Goal: Communication & Community: Answer question/provide support

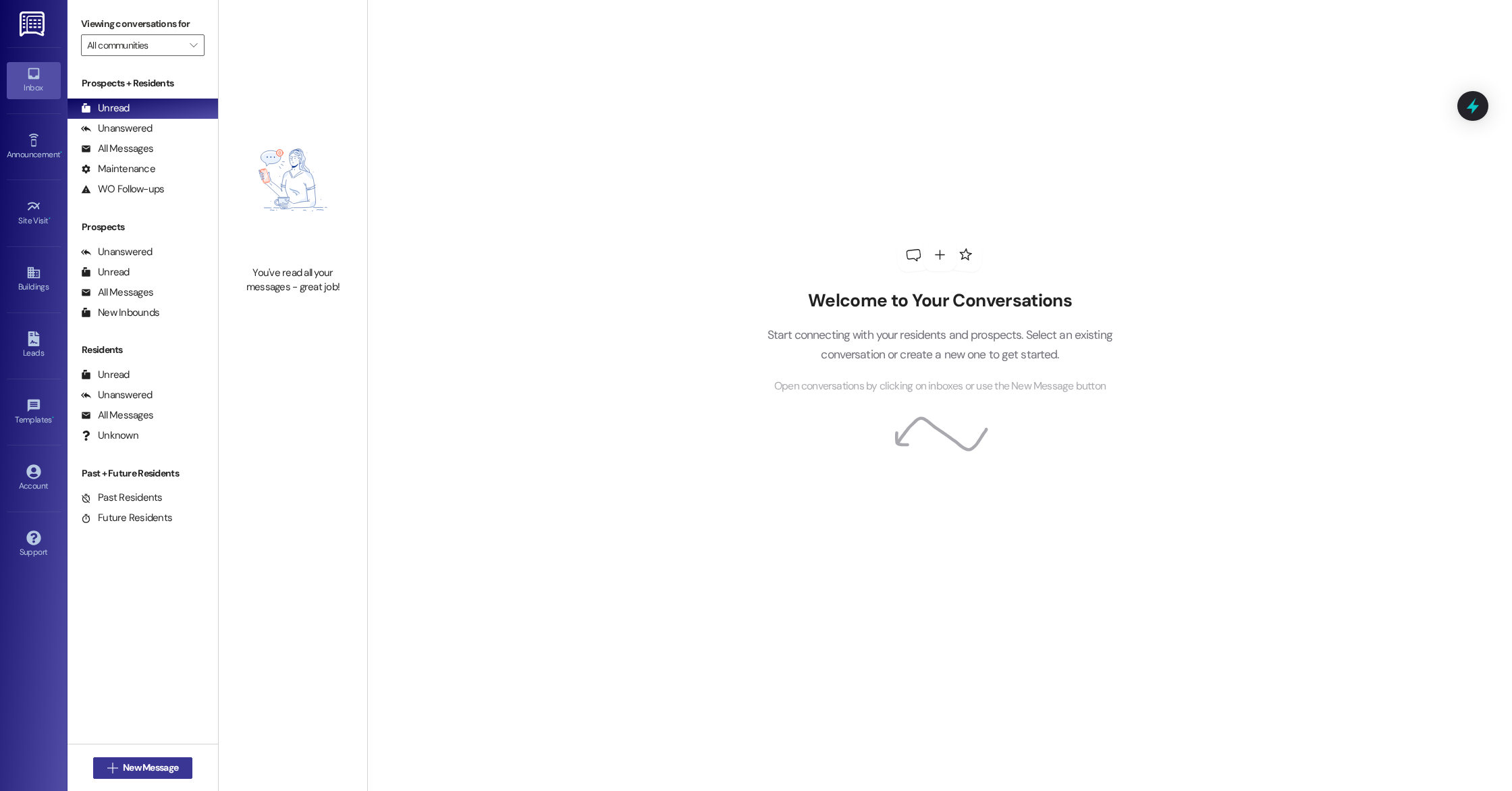
click at [118, 777] on button " New Message" at bounding box center [142, 768] width 99 height 22
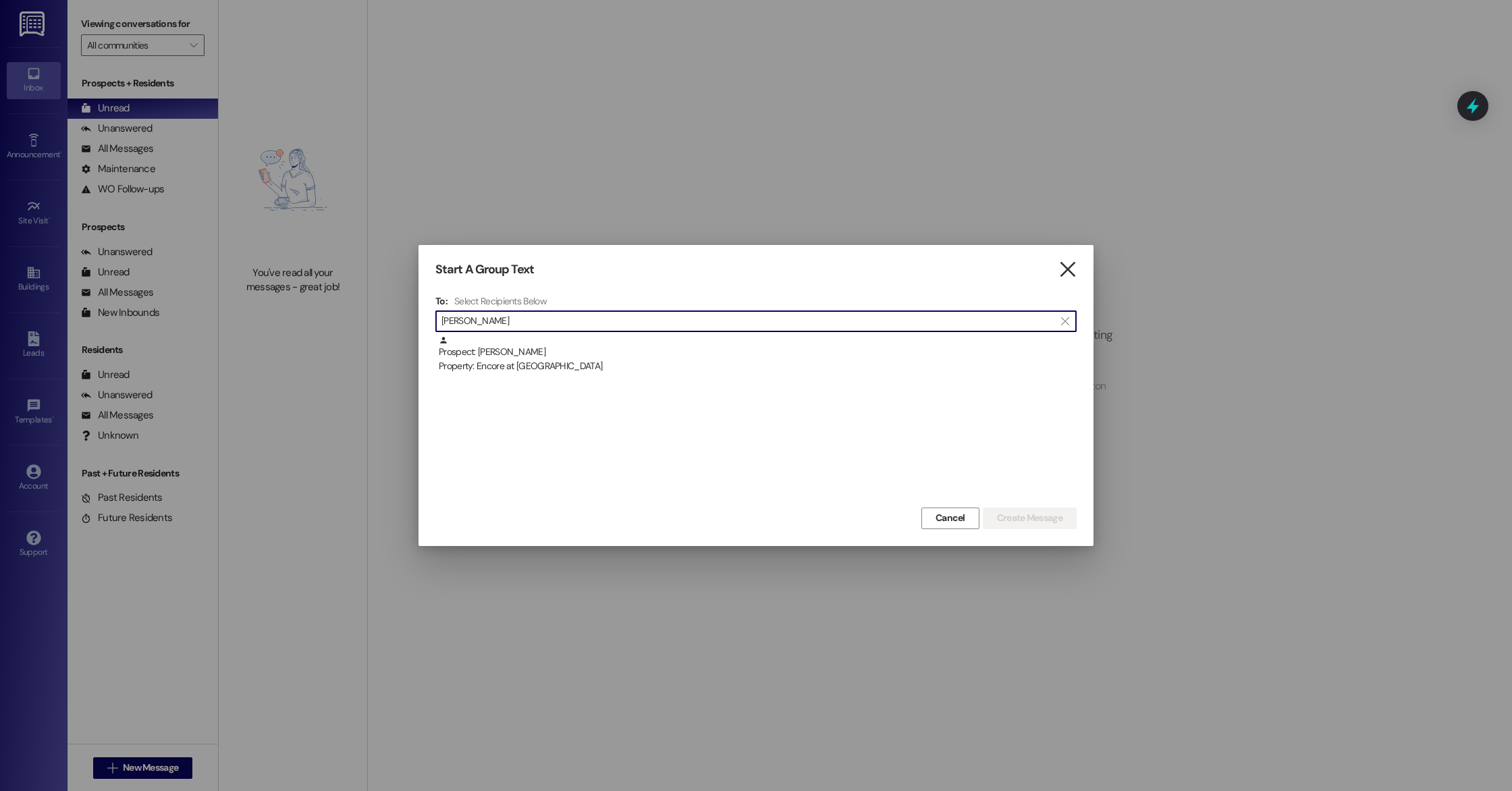
type input "[PERSON_NAME]"
click at [1065, 275] on icon "" at bounding box center [1067, 270] width 18 height 14
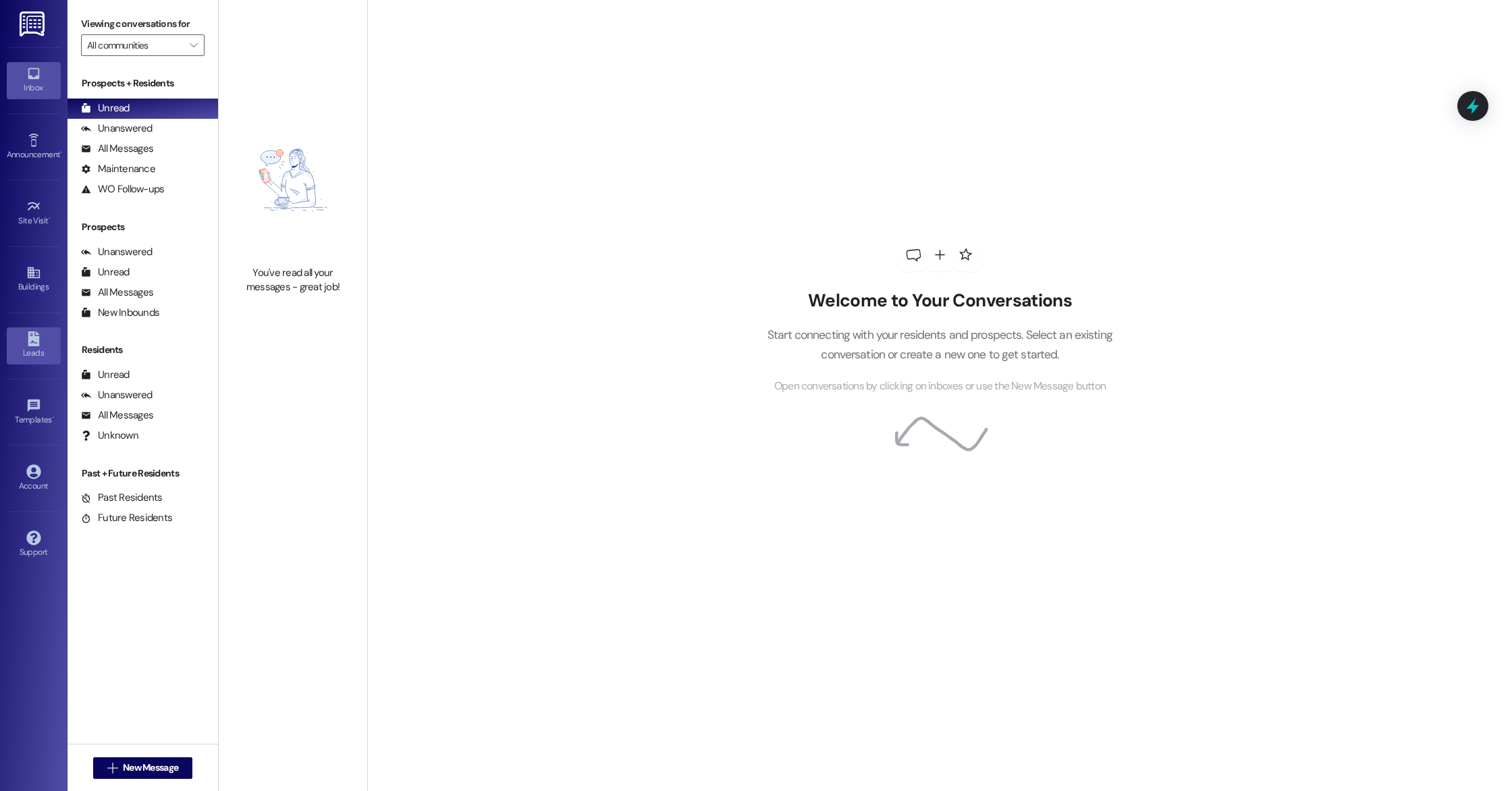
click at [32, 347] on div "Leads" at bounding box center [33, 353] width 68 height 13
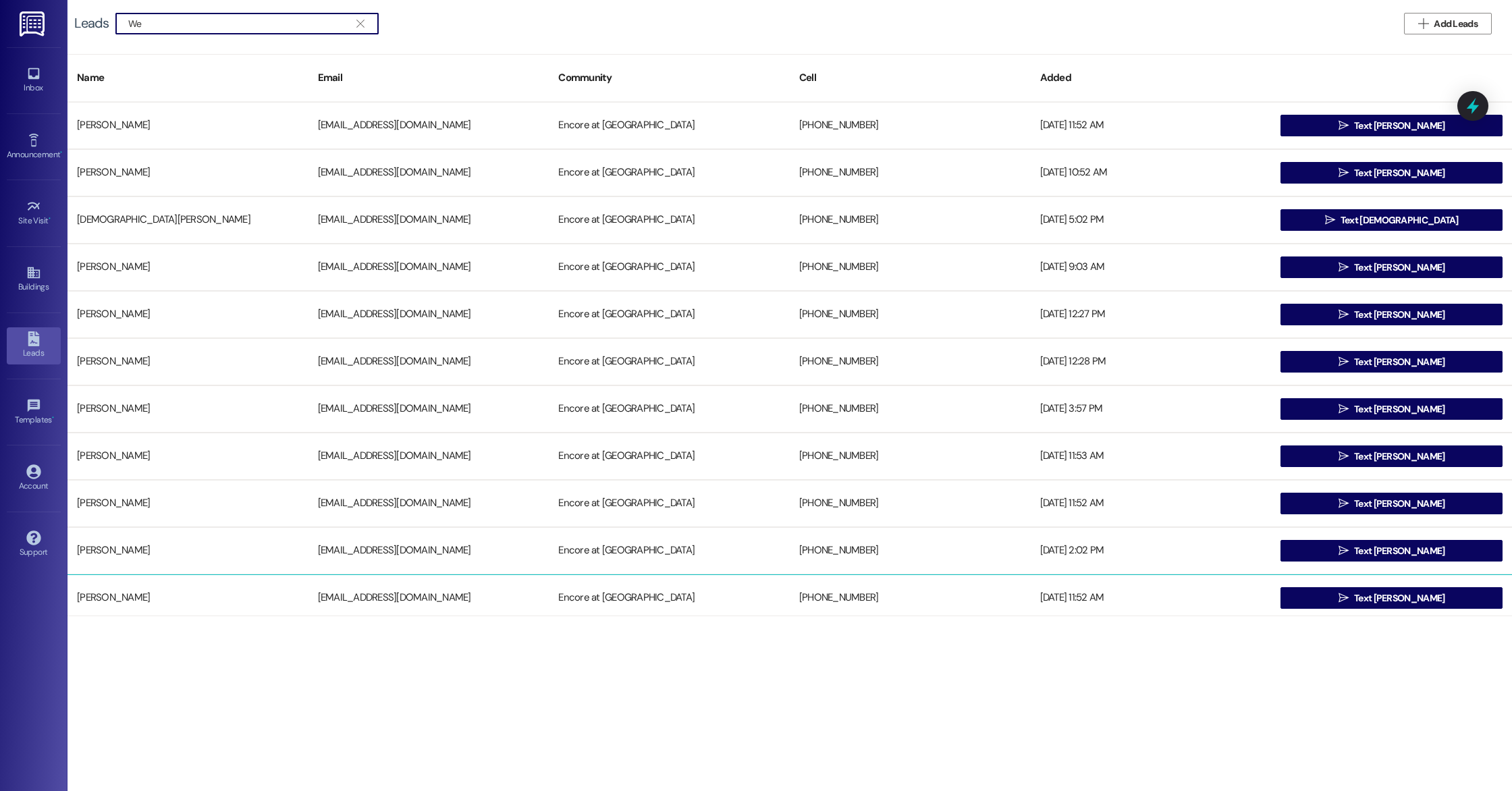
type input "W"
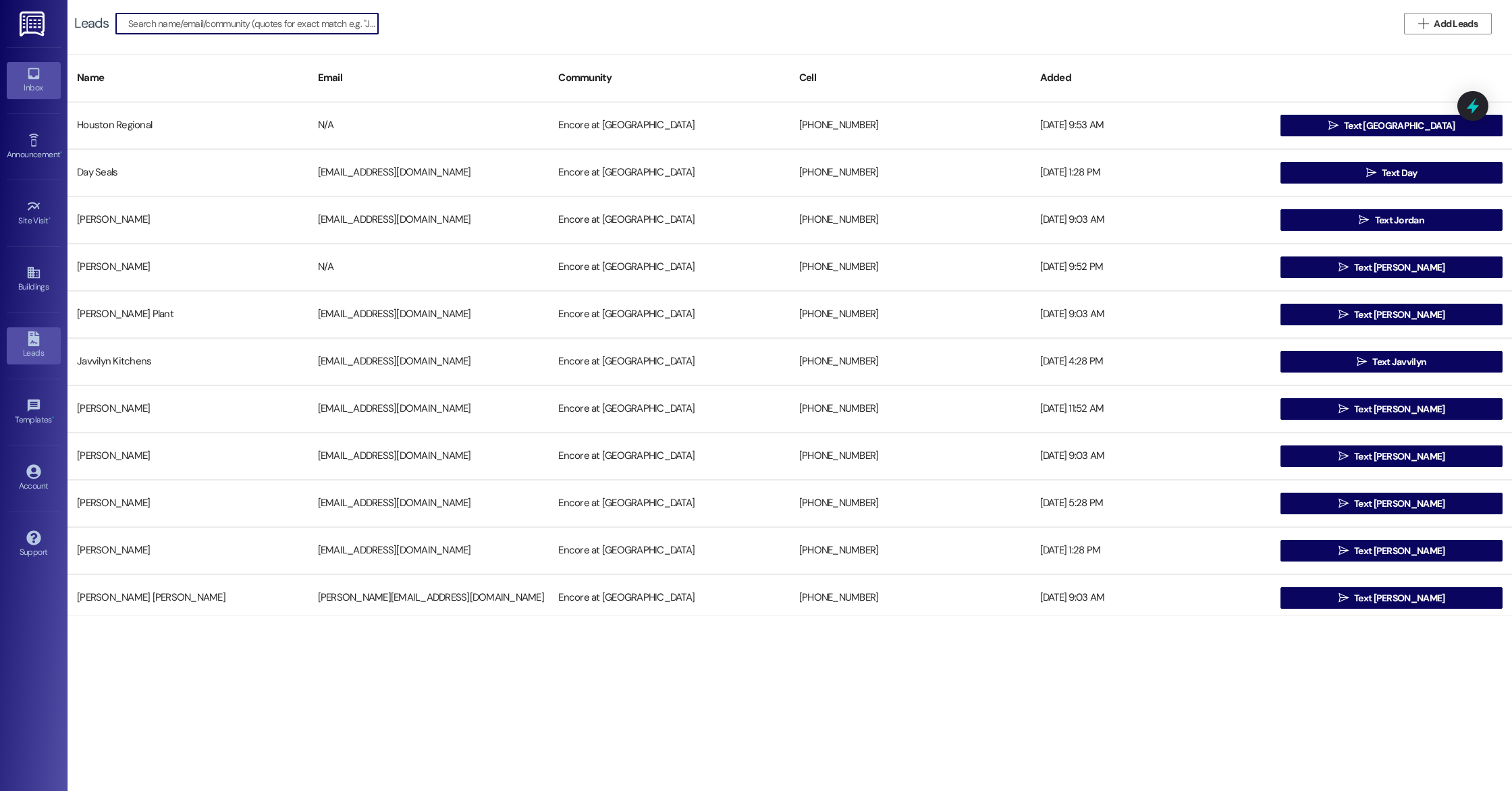
click at [30, 74] on icon at bounding box center [34, 74] width 15 height 15
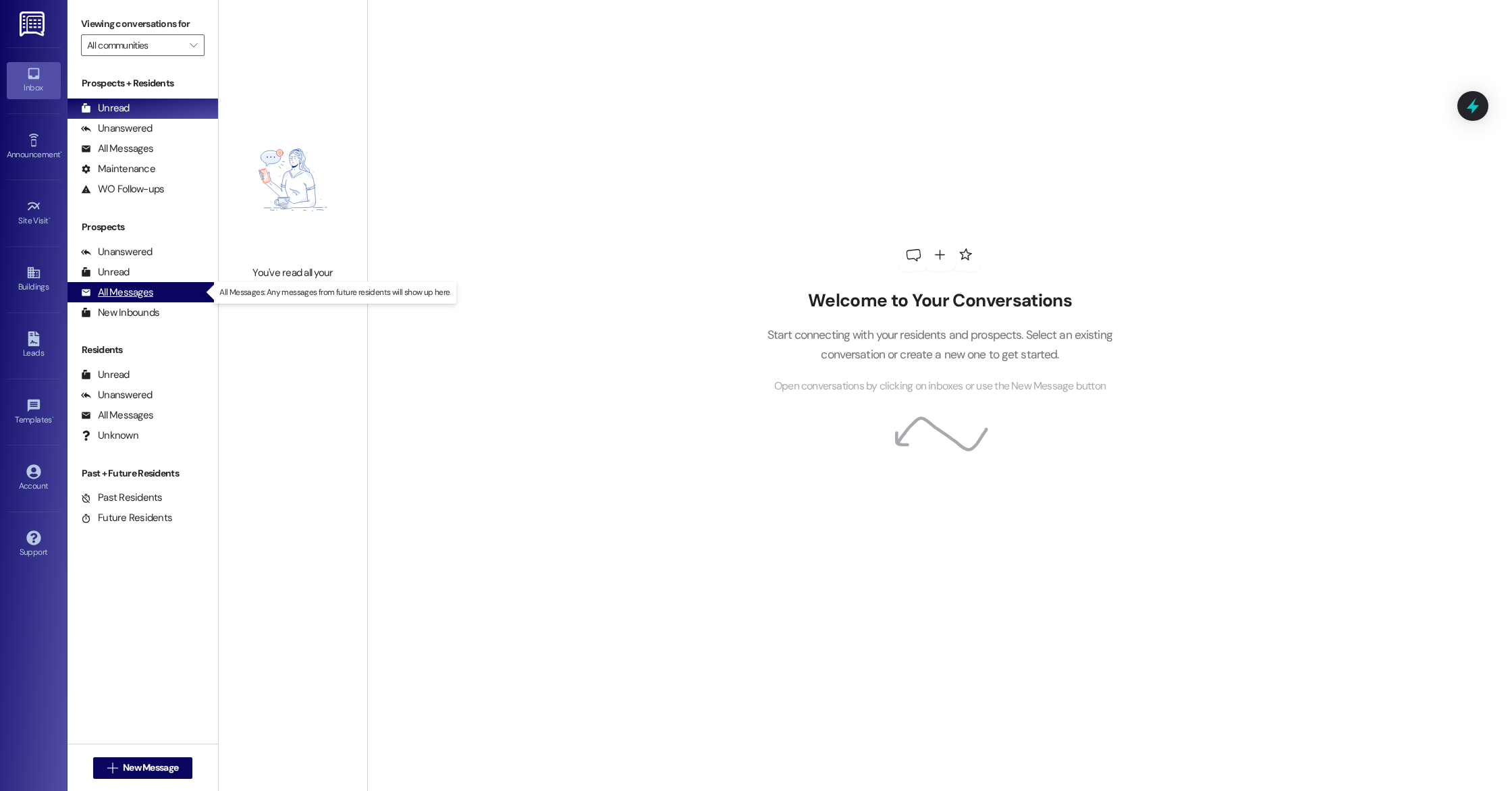
click at [134, 291] on div "All Messages" at bounding box center [118, 293] width 73 height 14
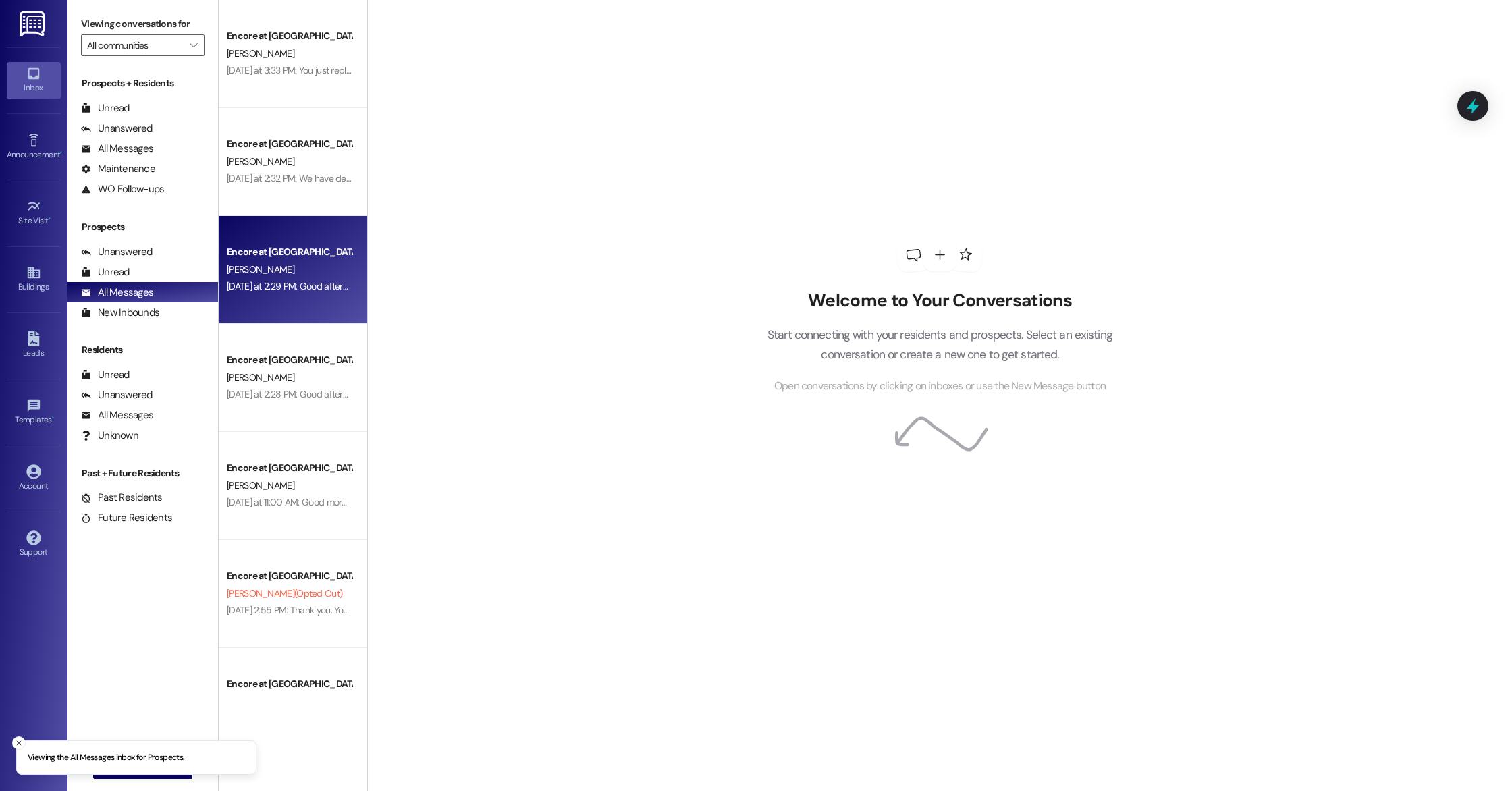
click at [279, 267] on div "[PERSON_NAME]" at bounding box center [289, 270] width 127 height 17
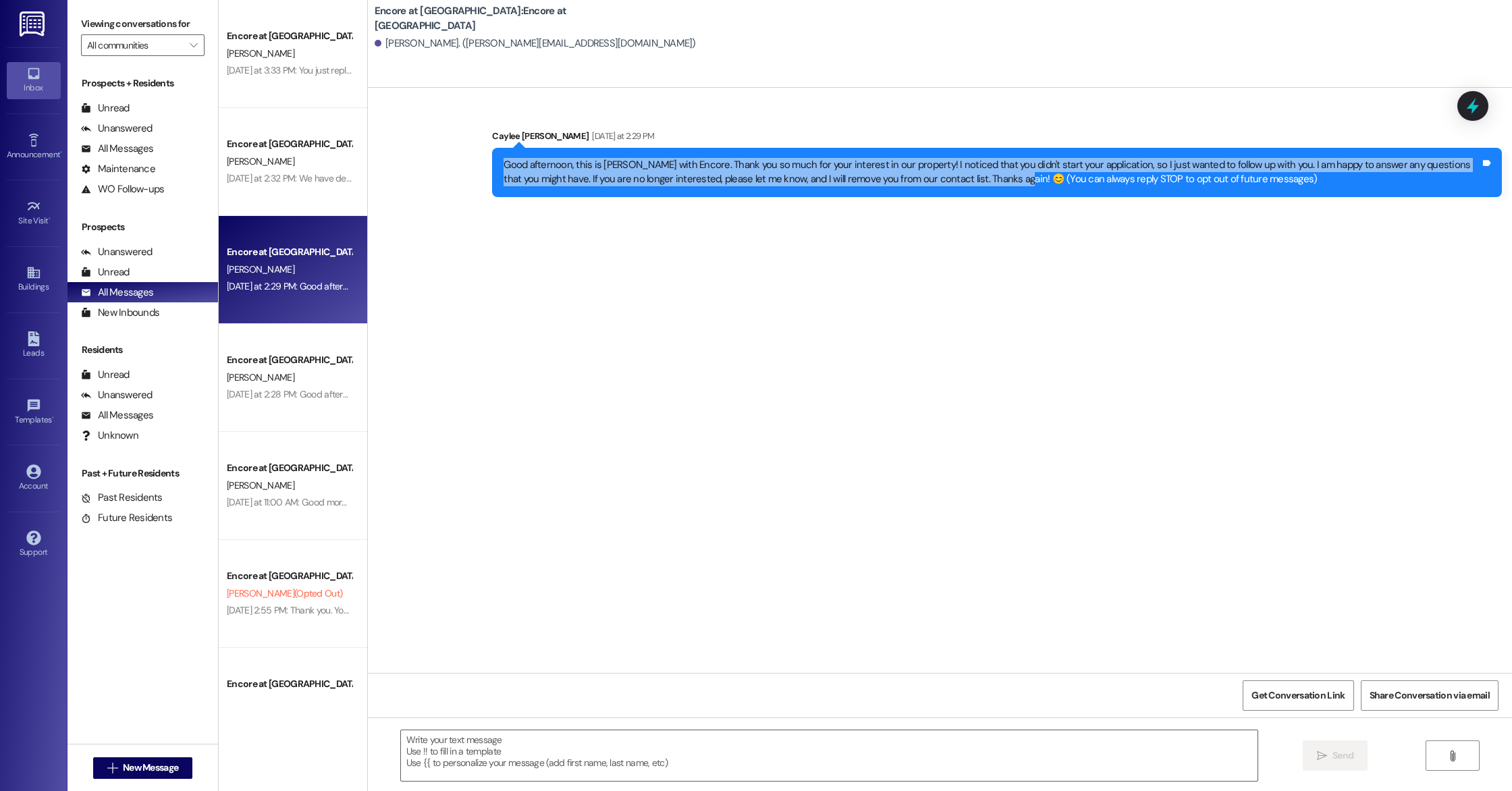
drag, startPoint x: 494, startPoint y: 164, endPoint x: 974, endPoint y: 182, distance: 480.3
click at [974, 182] on div "Good afternoon, this is [PERSON_NAME] with Encore. Thank you so much for your i…" at bounding box center [991, 172] width 976 height 29
copy div "Good afternoon, this is [PERSON_NAME] with Encore. Thank you so much for your i…"
click at [155, 765] on span "New Message" at bounding box center [150, 767] width 55 height 14
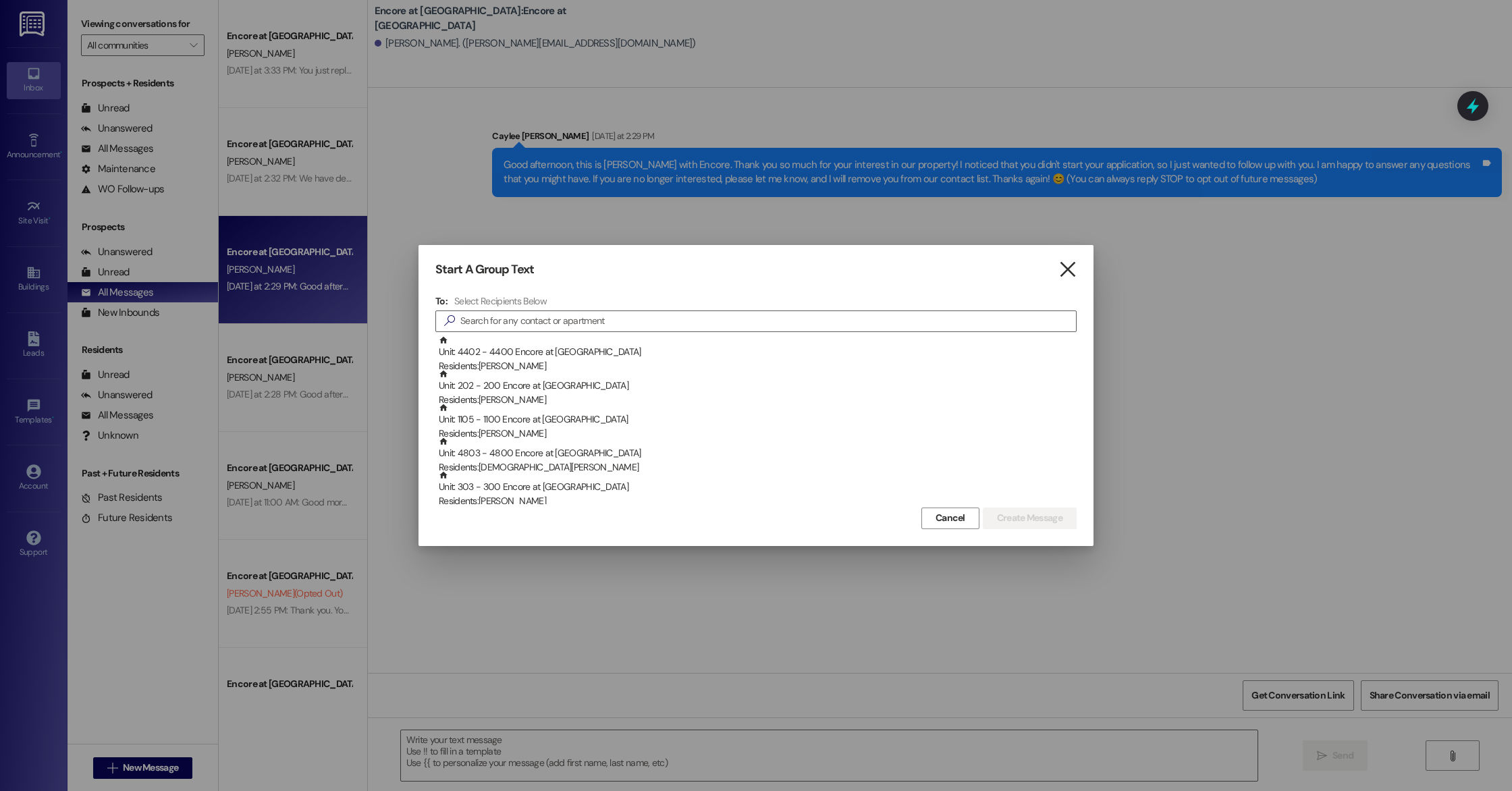
click at [1067, 266] on icon "" at bounding box center [1067, 270] width 18 height 14
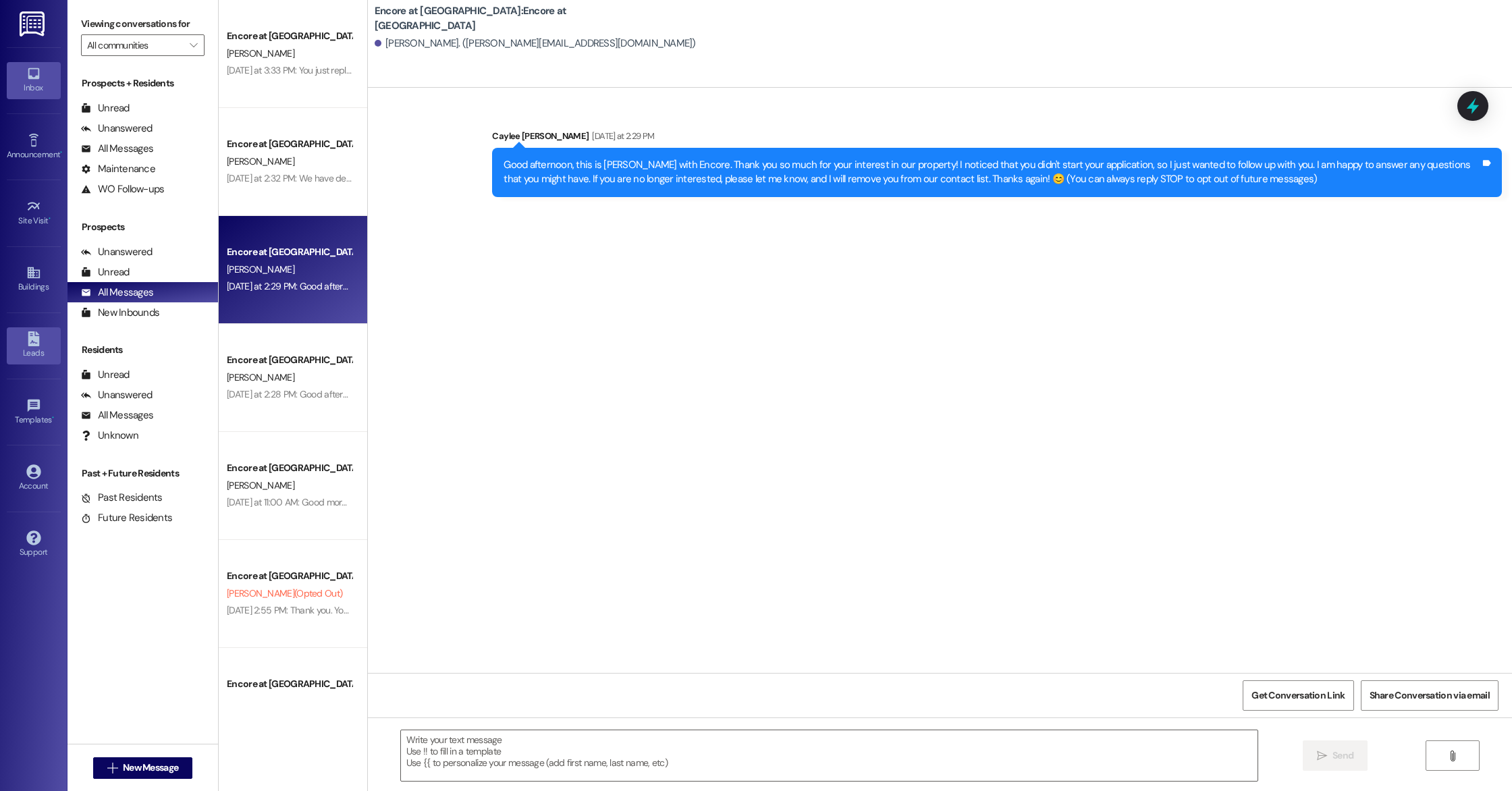
click at [16, 356] on div "Leads" at bounding box center [33, 353] width 68 height 13
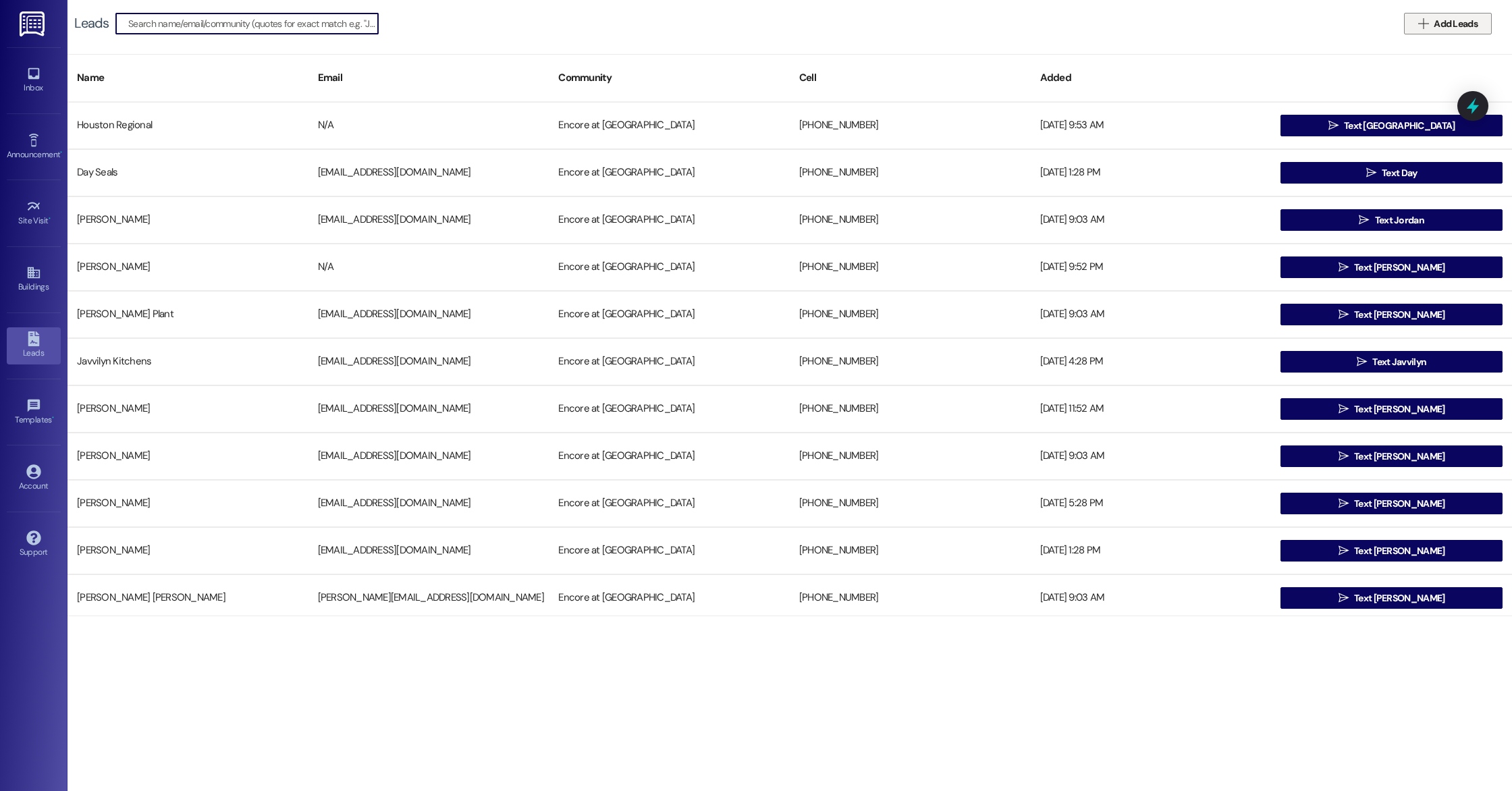
click at [1448, 29] on span "Add Leads" at bounding box center [1456, 24] width 44 height 14
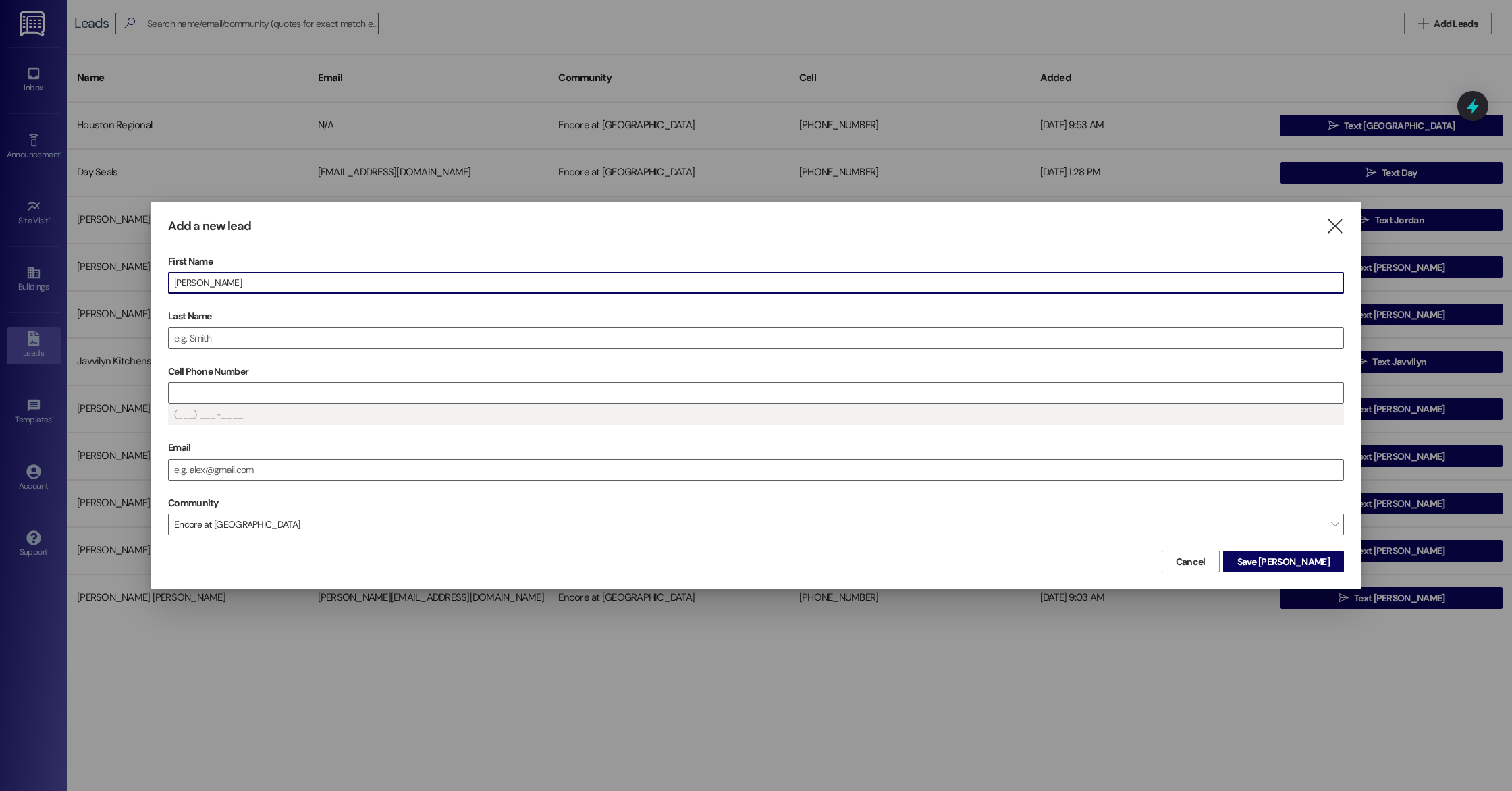
click at [384, 324] on label "Last Name" at bounding box center [756, 317] width 1175 height 21
click at [384, 328] on input "Last Name" at bounding box center [756, 338] width 1174 height 20
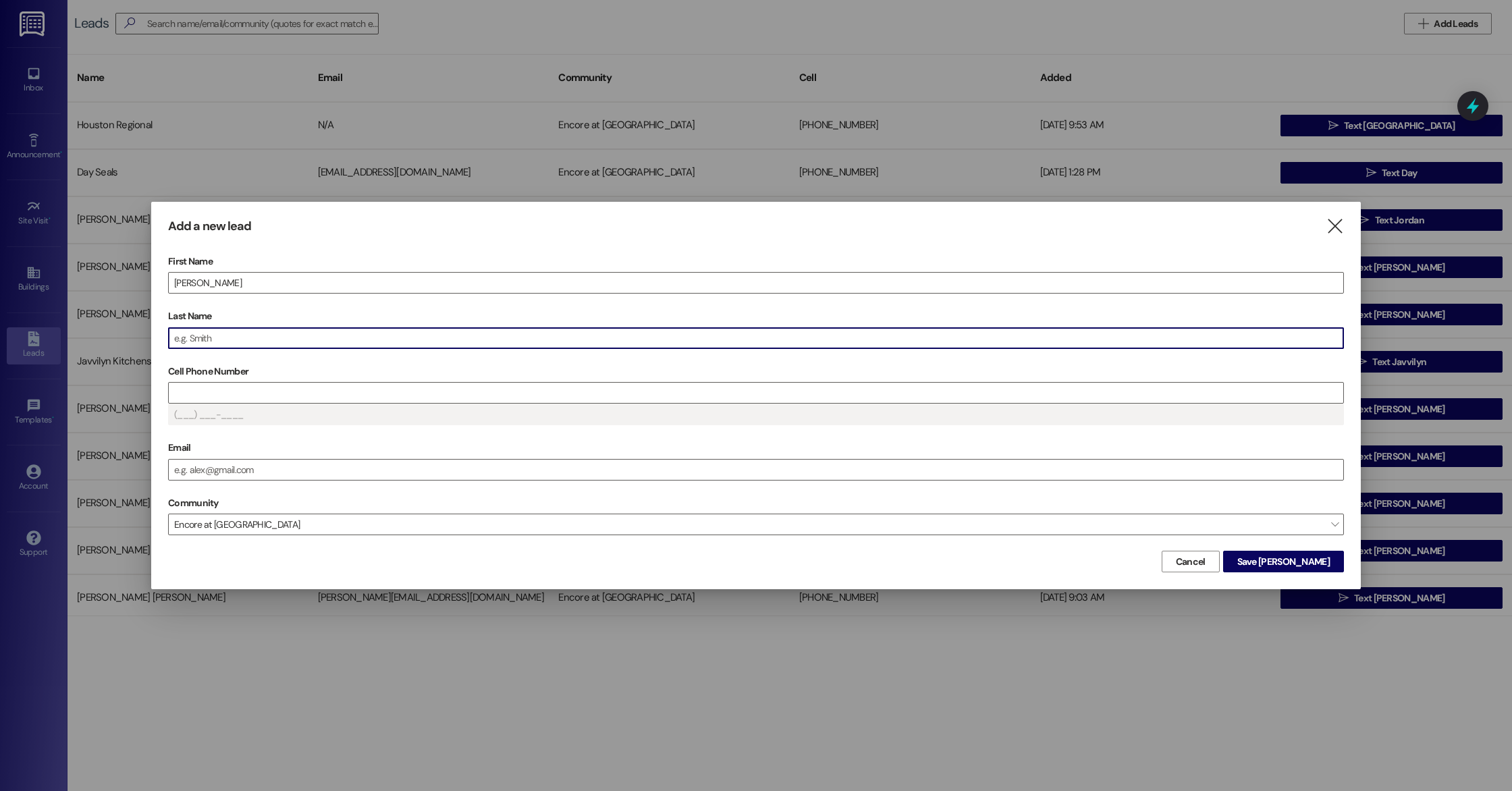
click at [380, 334] on input "Last Name" at bounding box center [756, 338] width 1174 height 20
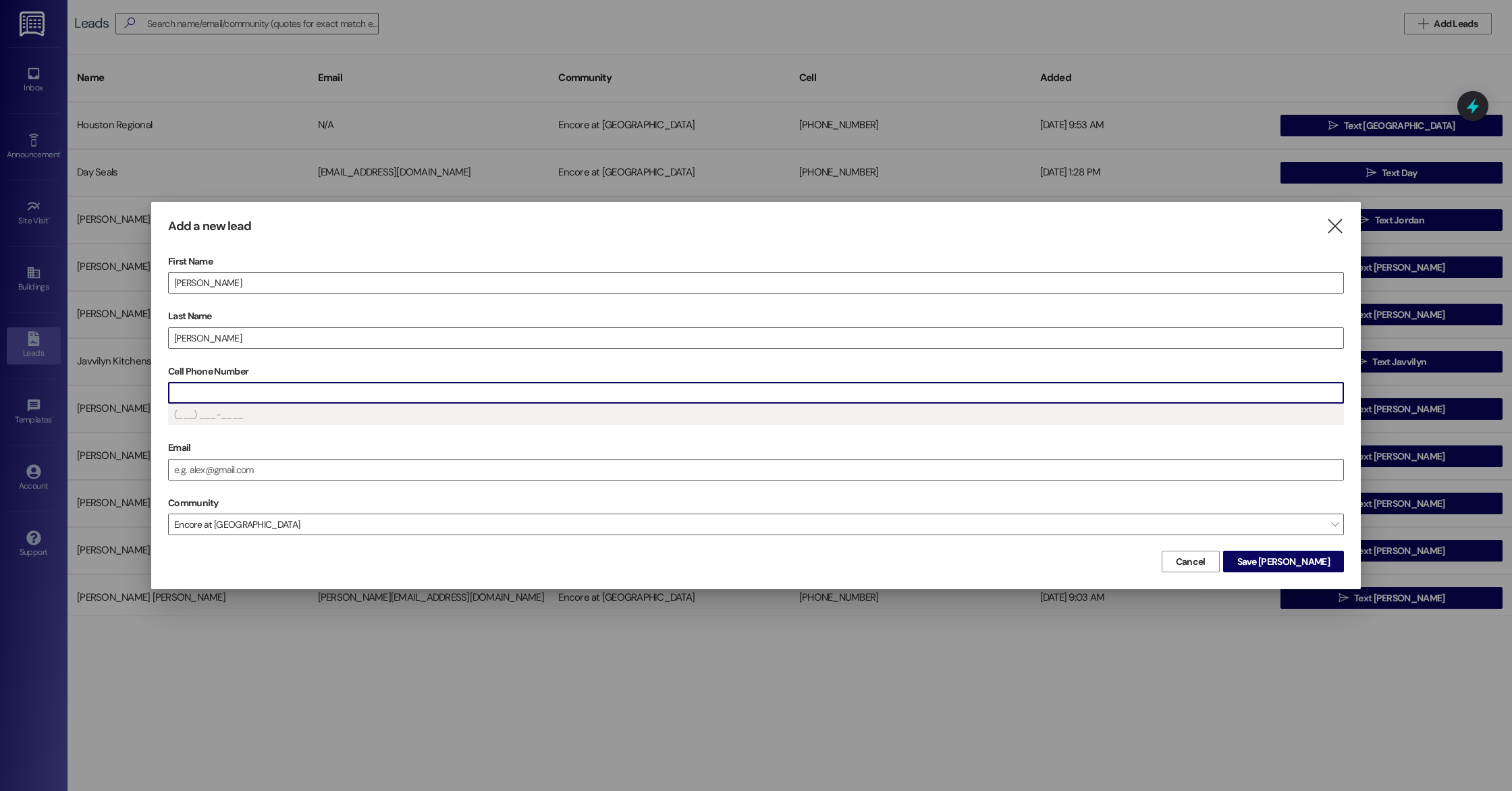
click at [267, 388] on input "Cell Phone Number" at bounding box center [756, 392] width 1174 height 20
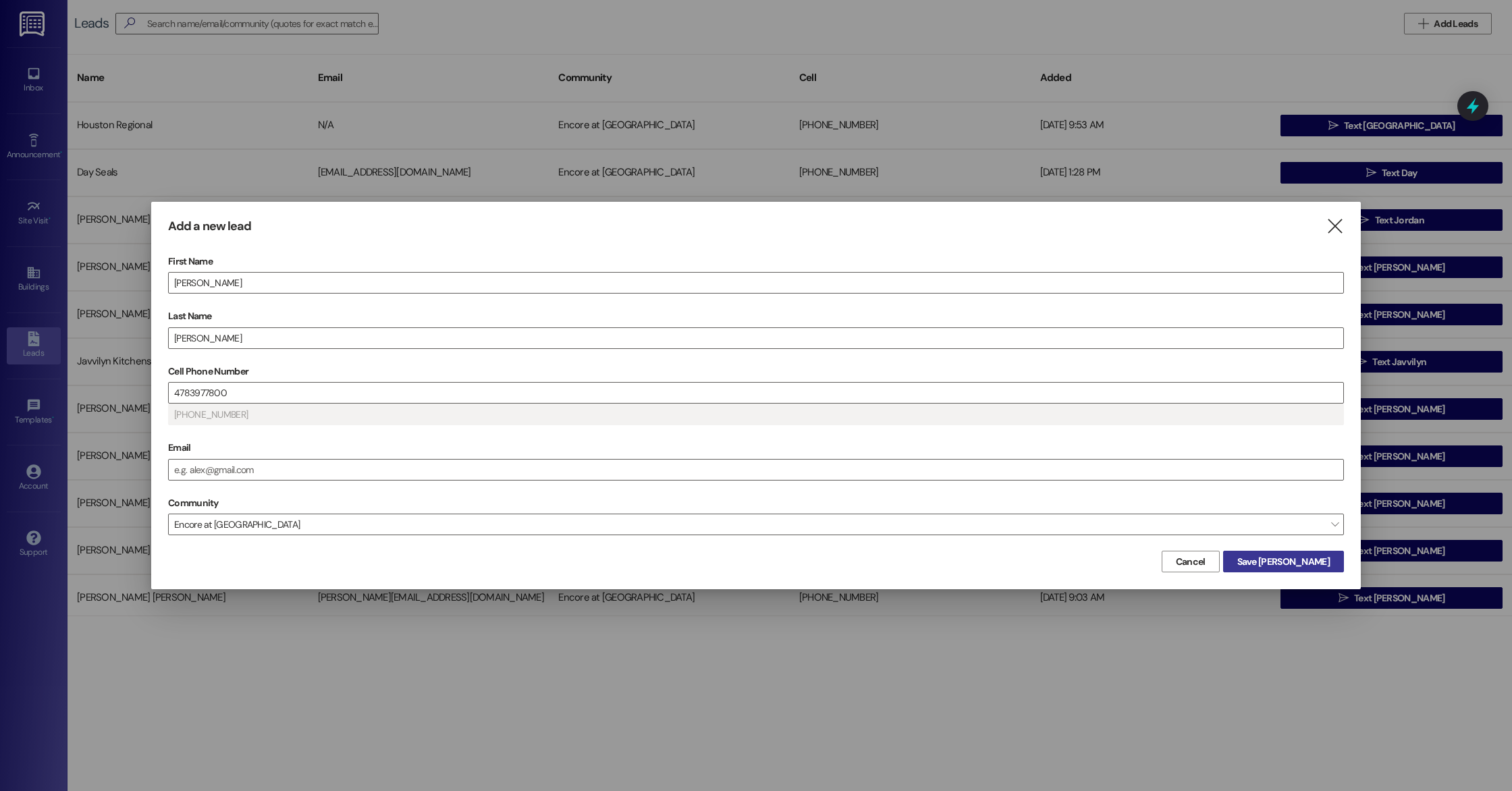
click at [1326, 559] on span "Save [PERSON_NAME]" at bounding box center [1283, 561] width 93 height 14
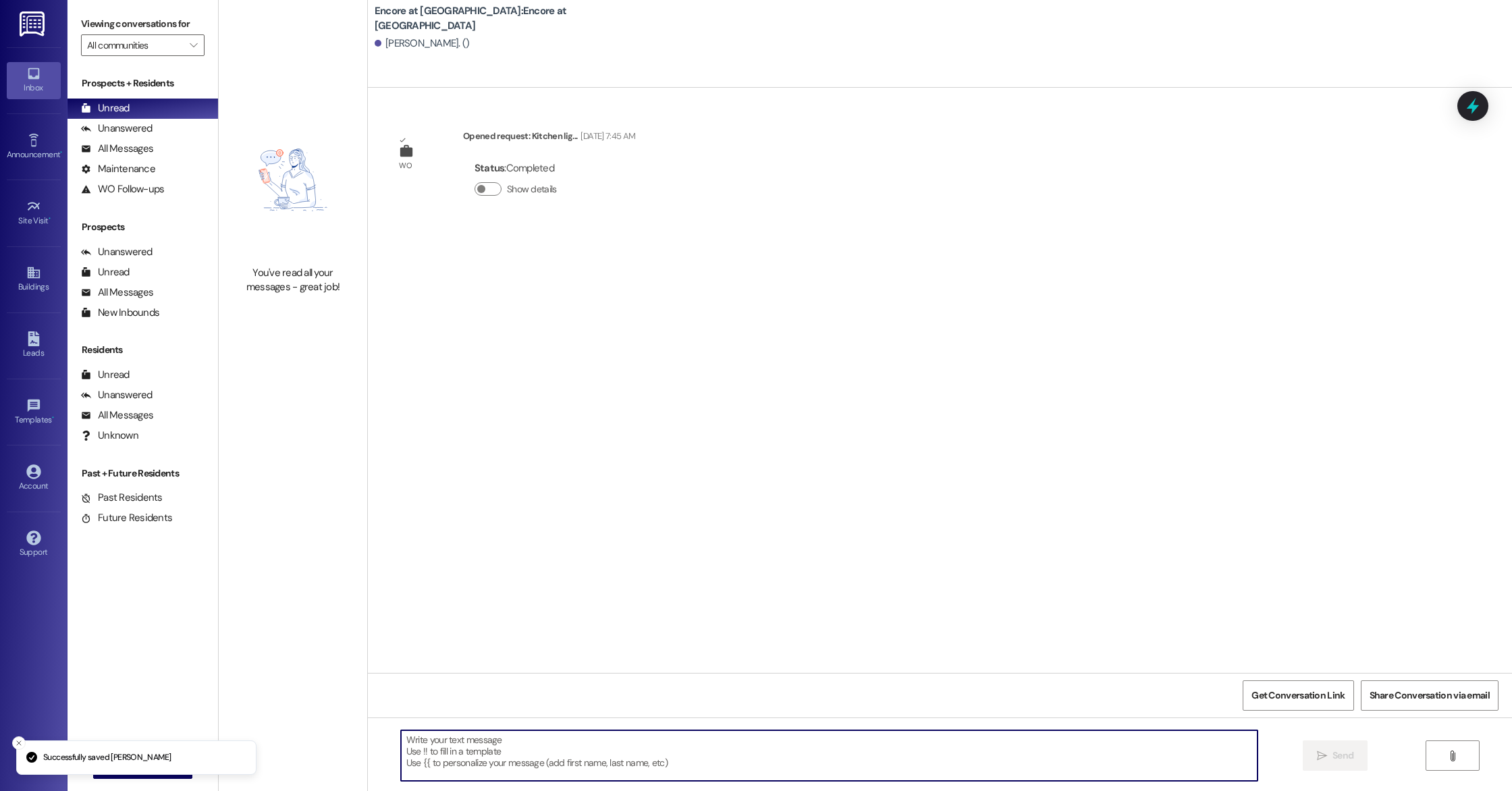
click at [810, 766] on textarea at bounding box center [829, 756] width 857 height 51
paste textarea "Good afternoon, this is [PERSON_NAME] with Encore. Thank you so much for your i…"
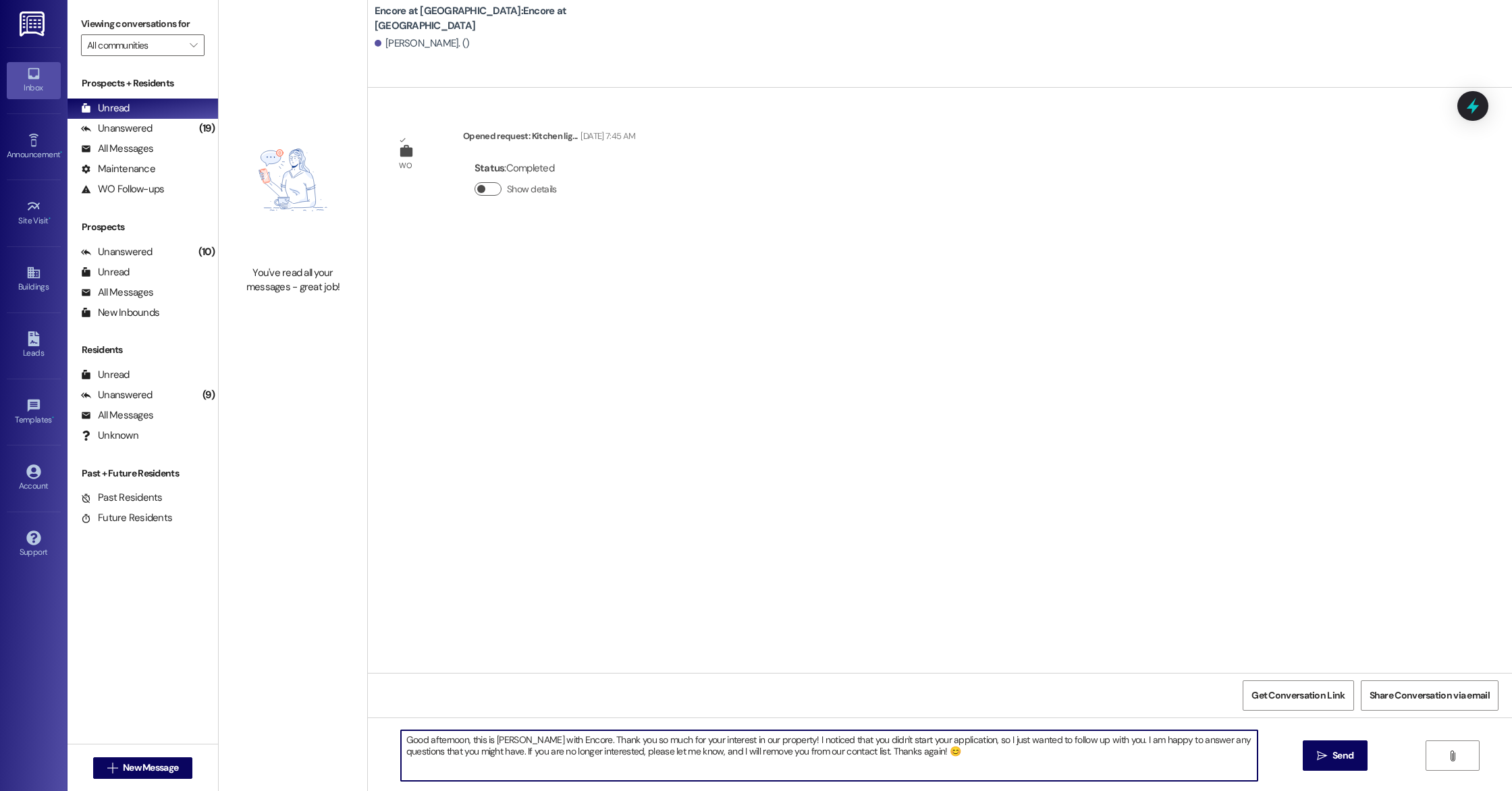
type textarea "Good afternoon, this is [PERSON_NAME] with Encore. Thank you so much for your i…"
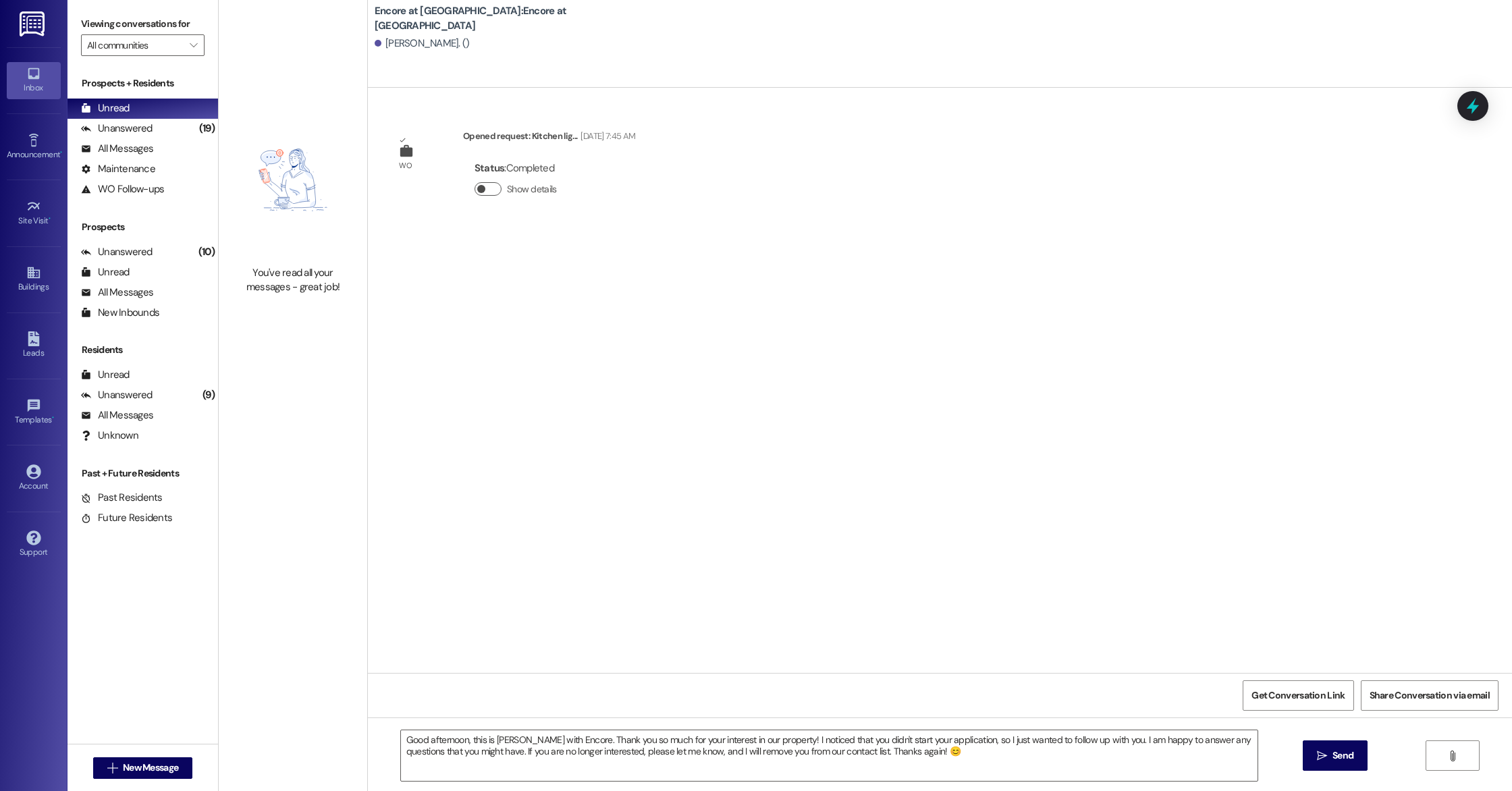
click at [484, 187] on button "Show details" at bounding box center [488, 189] width 27 height 13
click at [491, 187] on span "button" at bounding box center [494, 188] width 8 height 8
click at [932, 760] on textarea "Good afternoon, this is [PERSON_NAME] with Encore. Thank you so much for your i…" at bounding box center [829, 756] width 857 height 51
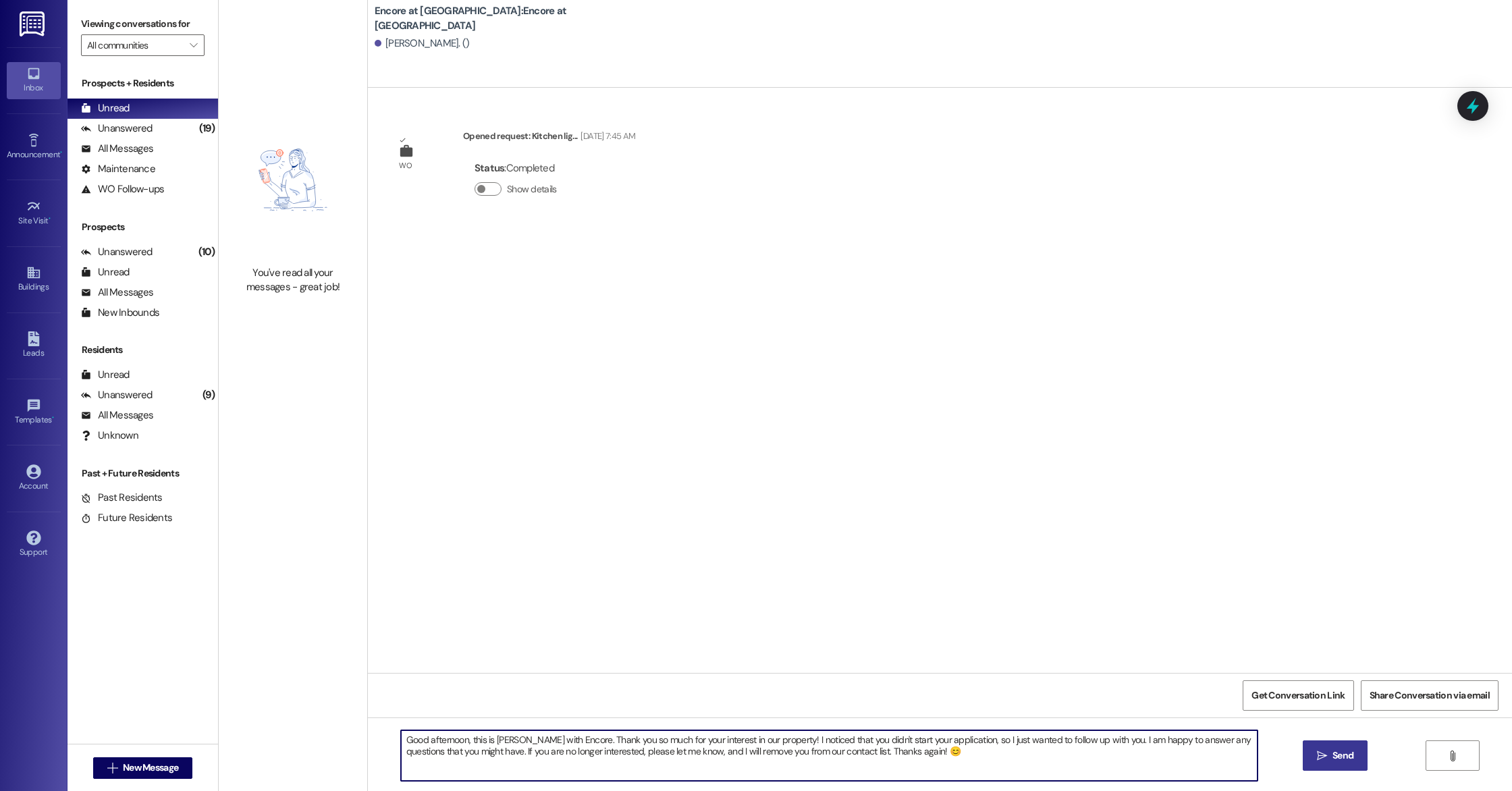
click at [1329, 757] on span "Send" at bounding box center [1343, 756] width 27 height 14
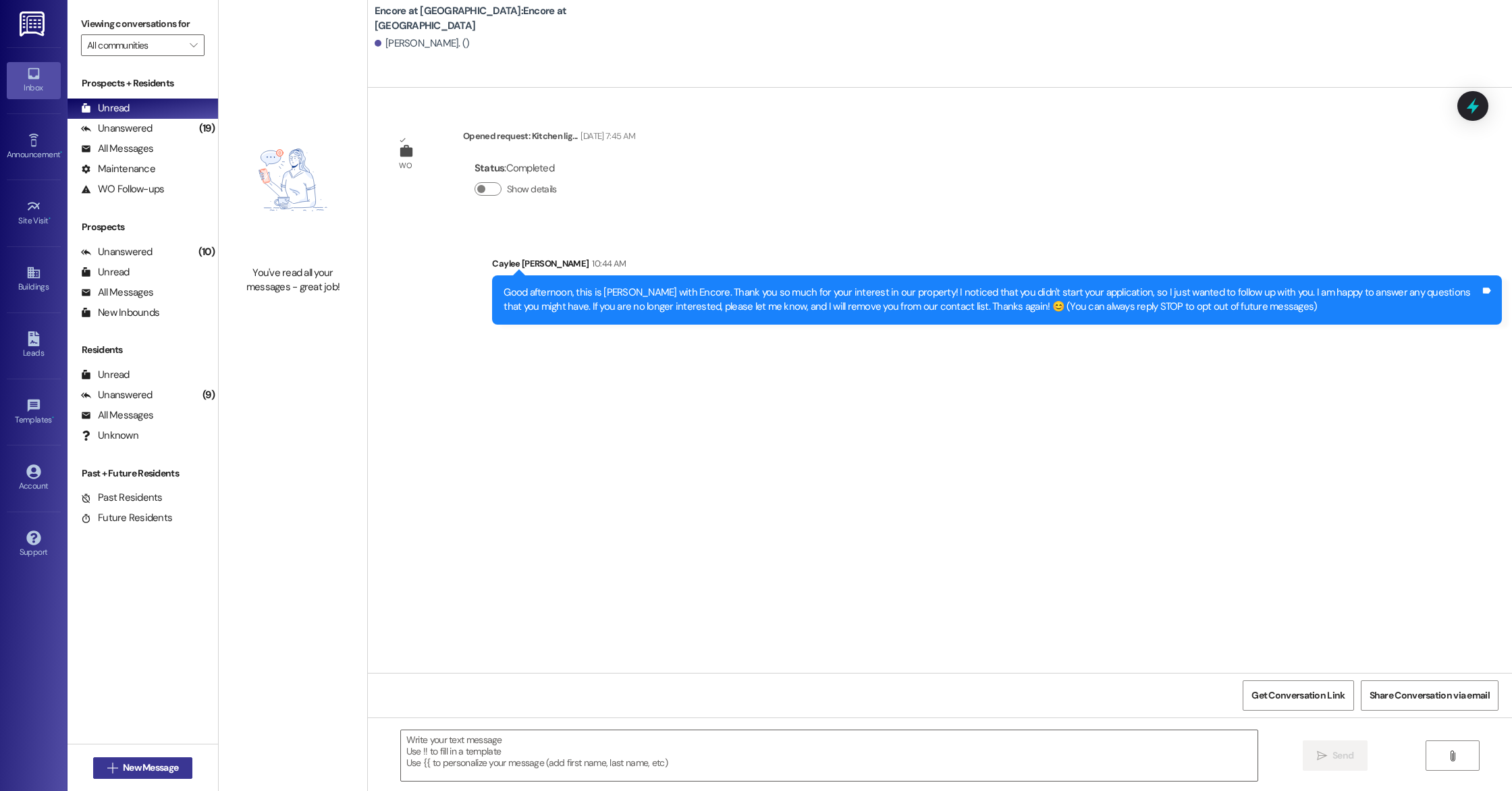
click at [107, 768] on icon "" at bounding box center [112, 767] width 11 height 11
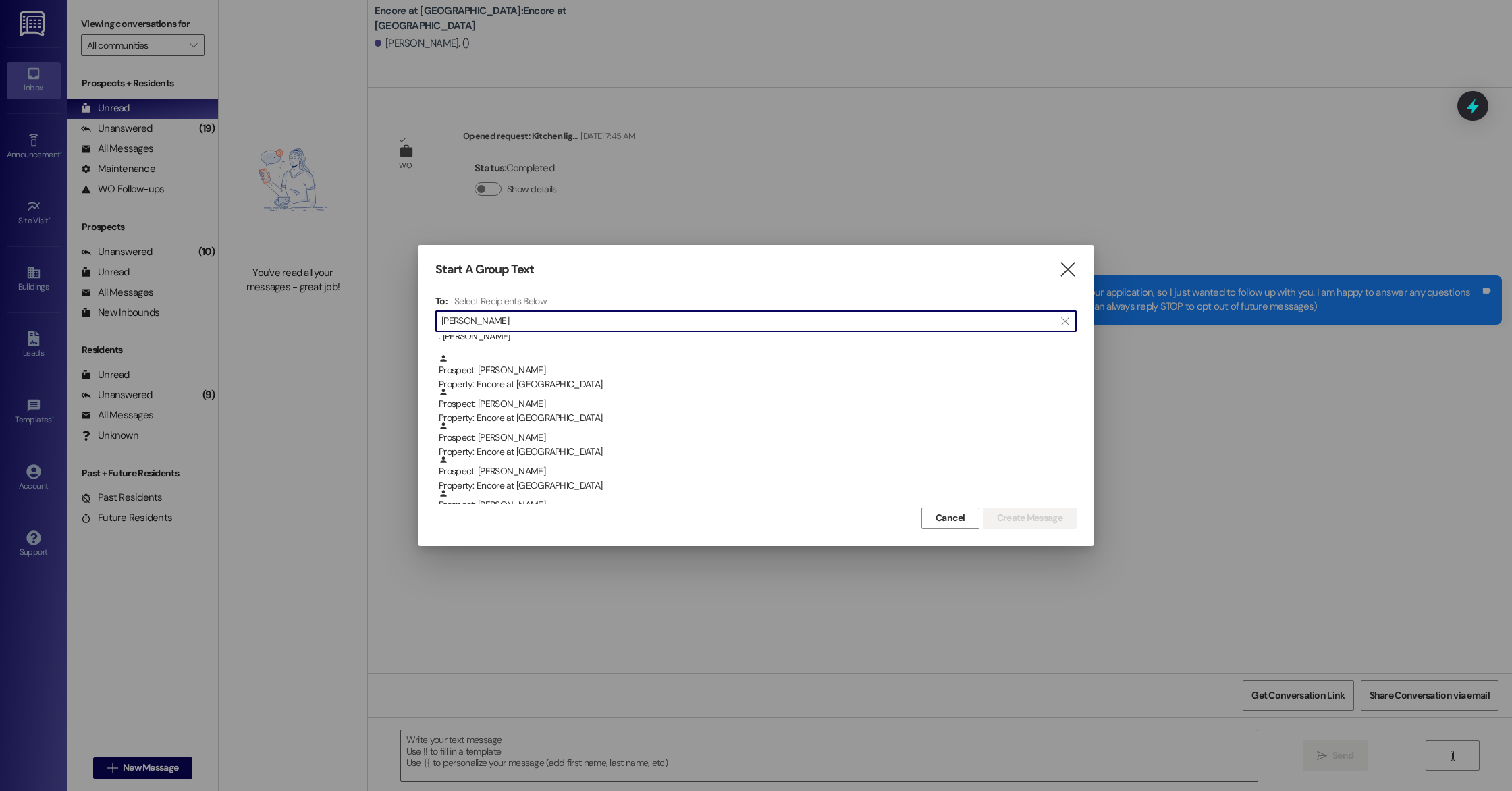
scroll to position [146, 0]
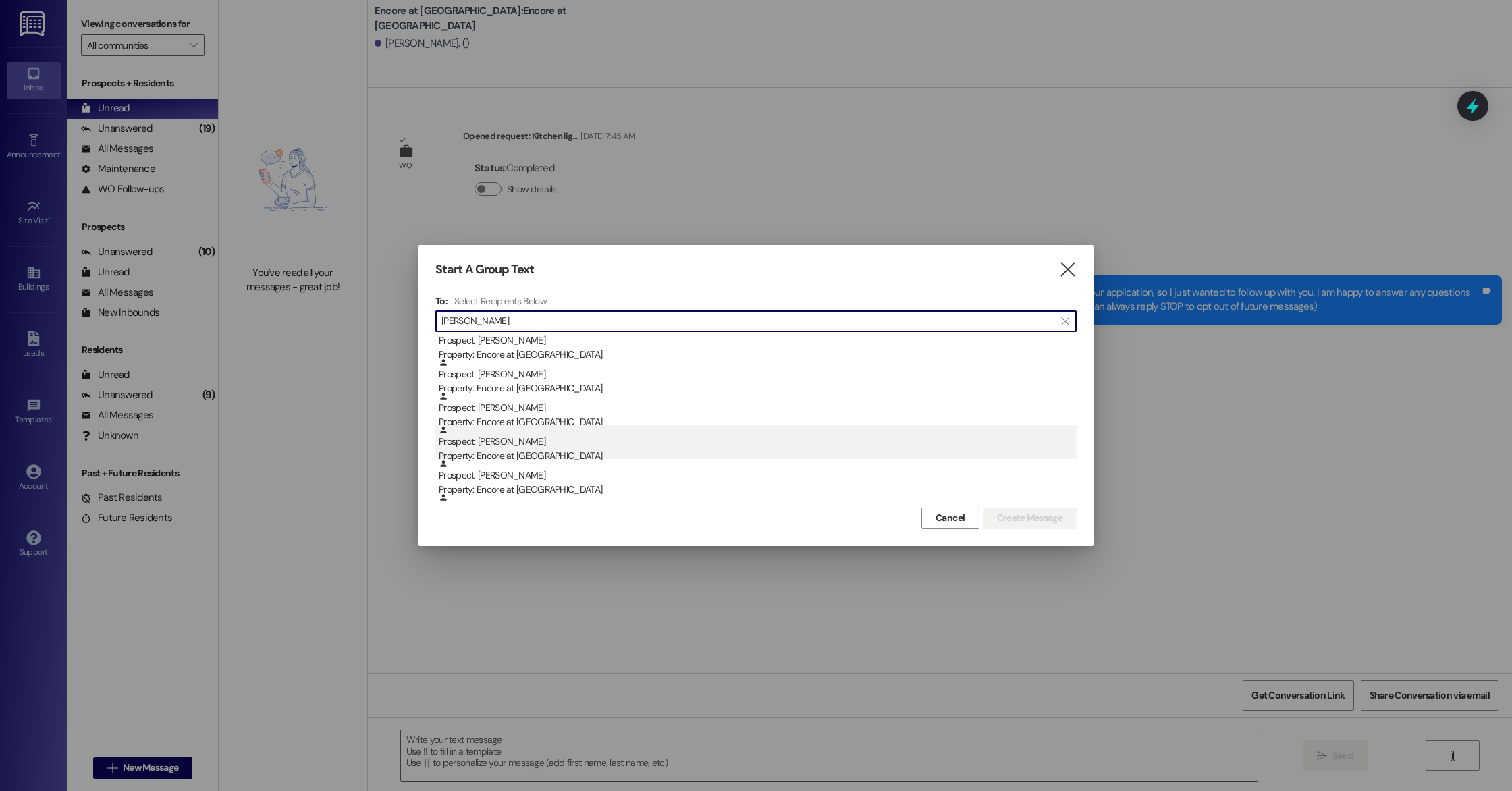
type input "[PERSON_NAME]"
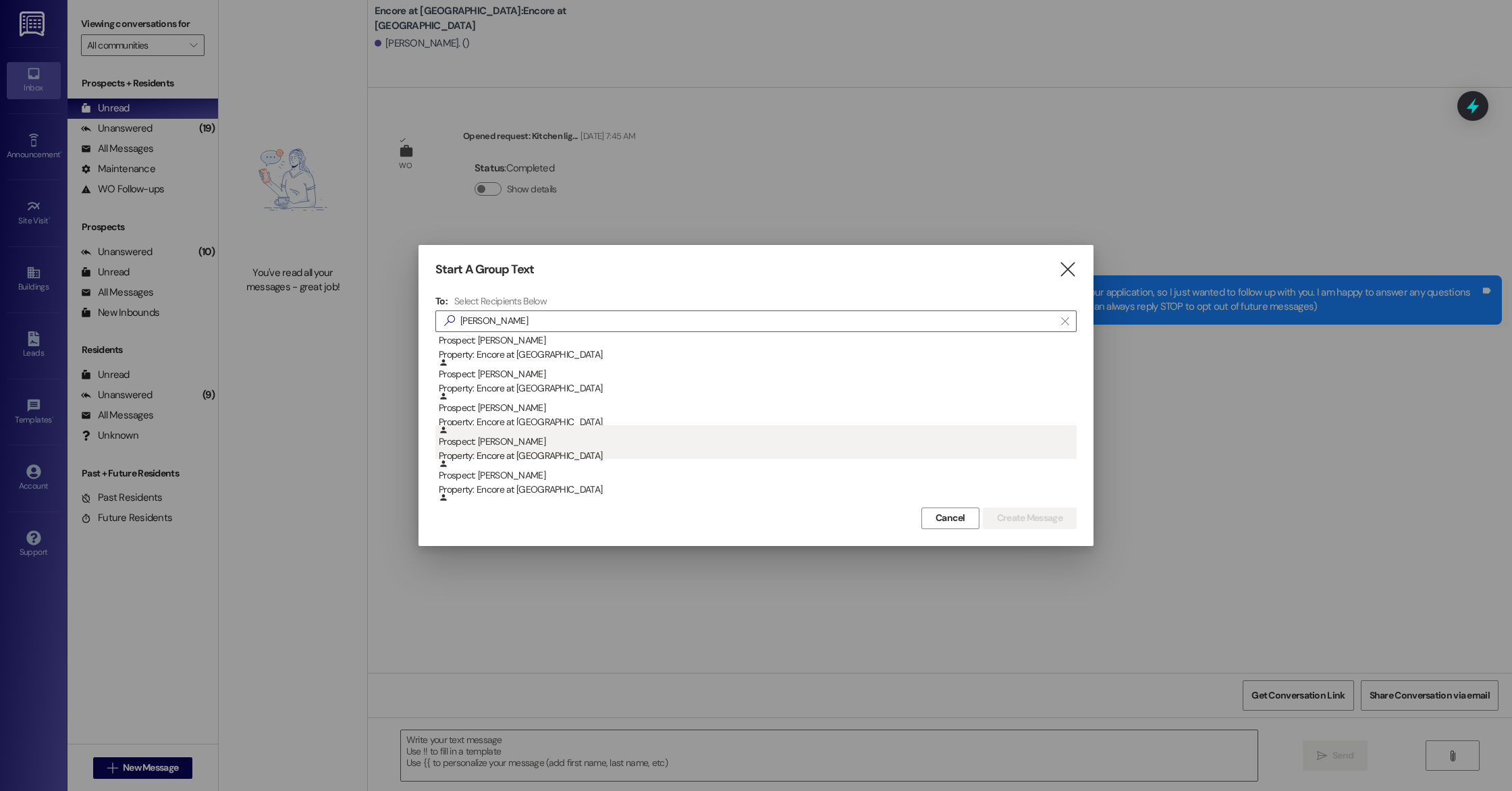
click at [515, 447] on div "Prospect: [PERSON_NAME] Property: Encore at [GEOGRAPHIC_DATA]" at bounding box center [757, 445] width 638 height 38
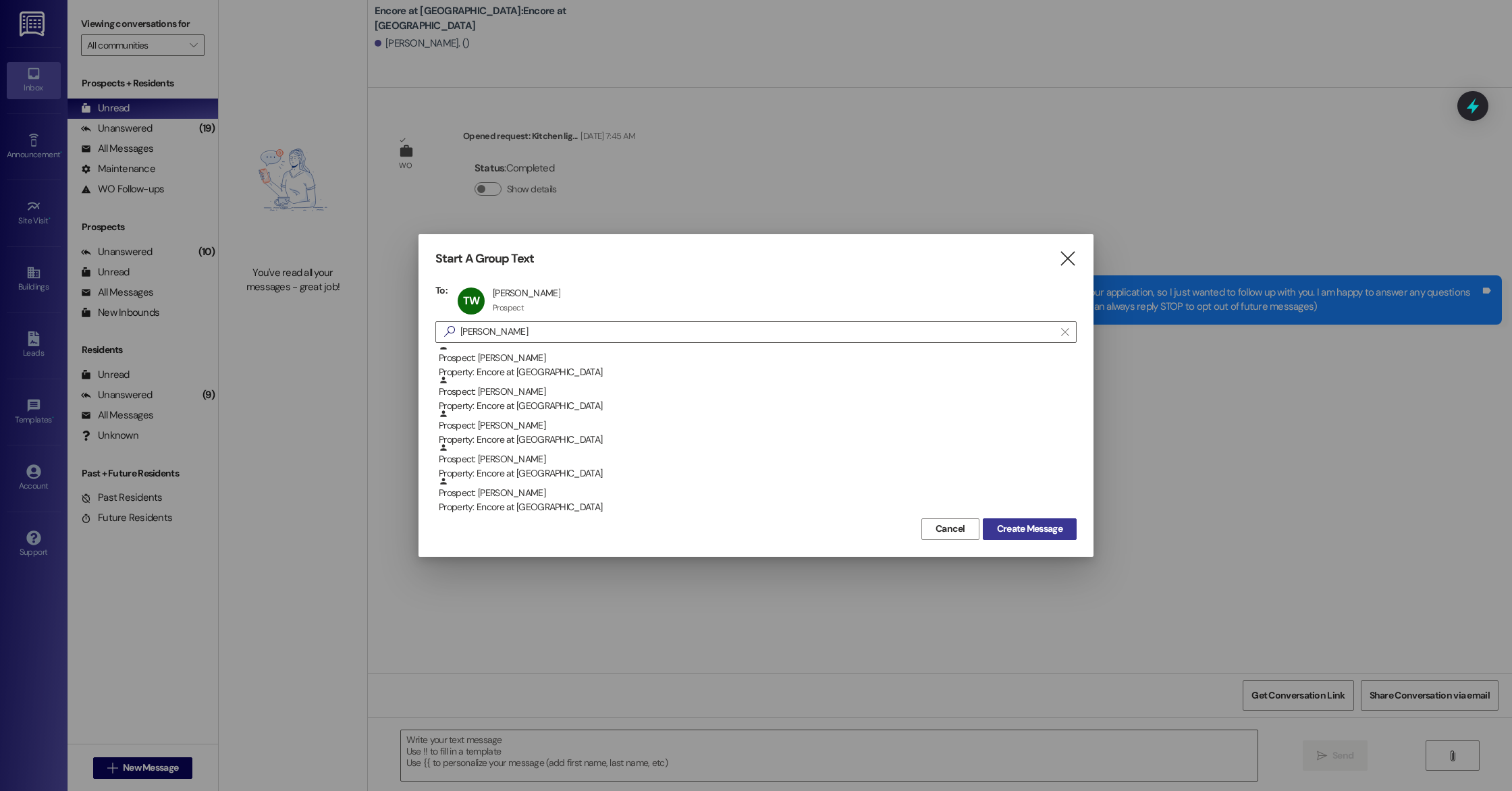
click at [1042, 531] on span "Create Message" at bounding box center [1029, 529] width 65 height 14
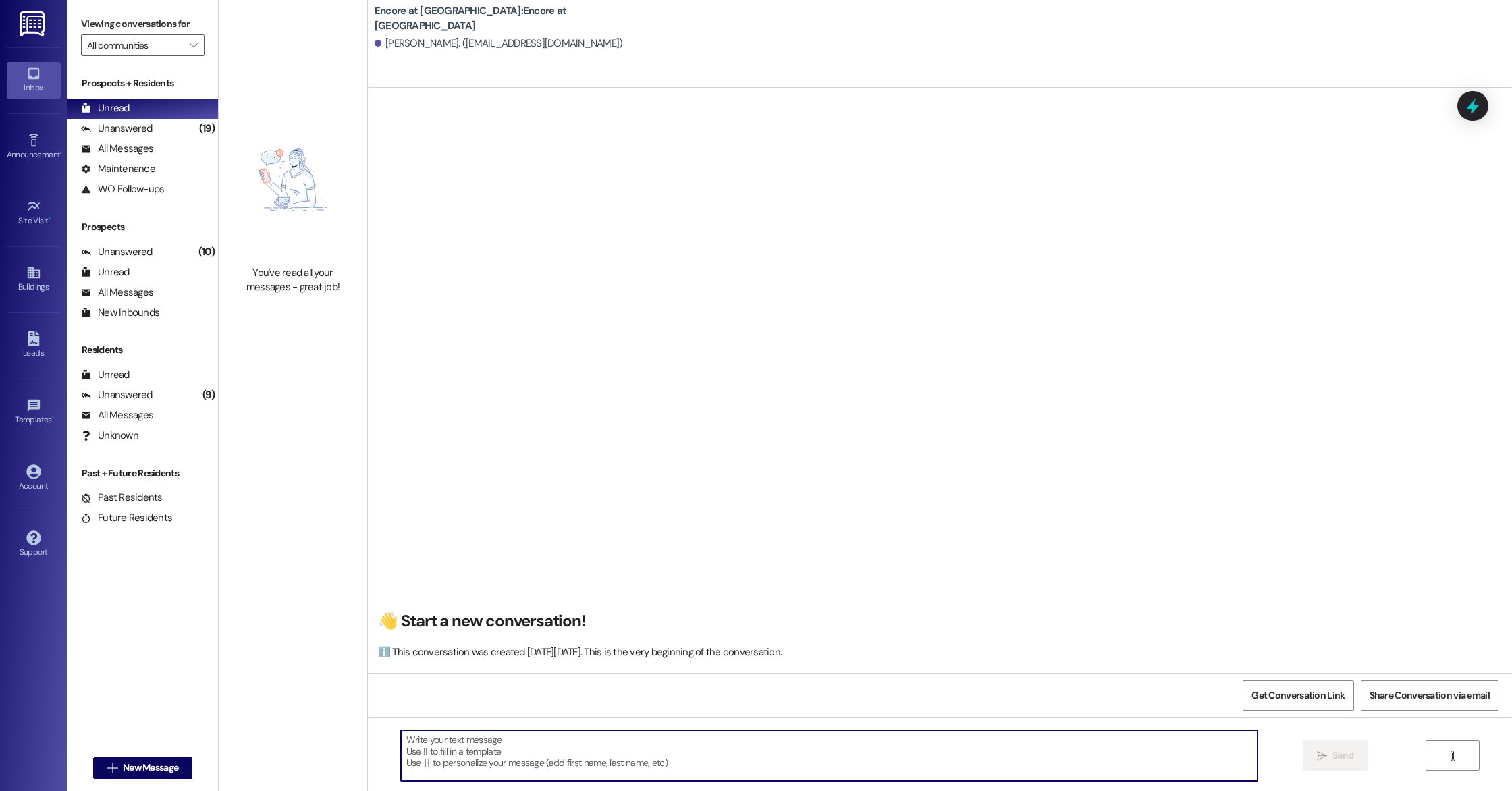
click at [746, 749] on textarea at bounding box center [829, 756] width 857 height 51
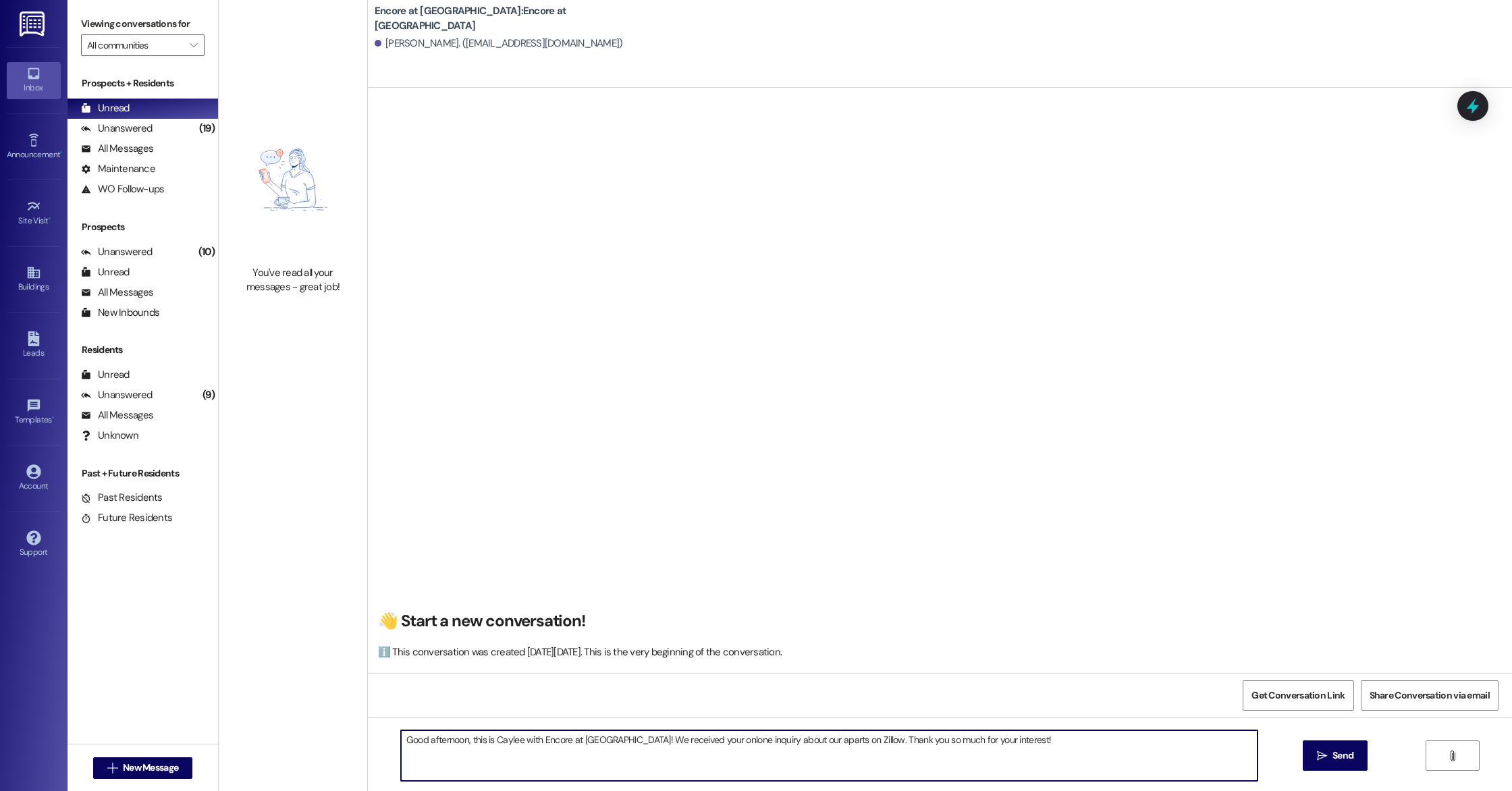
click at [712, 739] on textarea "Good afternoon, this is Caylee with Encore at [GEOGRAPHIC_DATA]! We received yo…" at bounding box center [829, 756] width 857 height 51
drag, startPoint x: 818, startPoint y: 740, endPoint x: 835, endPoint y: 739, distance: 17.0
click at [818, 740] on textarea "Good afternoon, this is Caylee with Encore at [GEOGRAPHIC_DATA]! We received yo…" at bounding box center [829, 756] width 857 height 51
click at [1044, 747] on textarea "Good afternoon, this is Caylee with Encore at [GEOGRAPHIC_DATA]! We received yo…" at bounding box center [829, 756] width 857 height 51
click at [630, 756] on textarea "Good afternoon, this is Caylee with Encore at [GEOGRAPHIC_DATA]! We received yo…" at bounding box center [829, 756] width 857 height 51
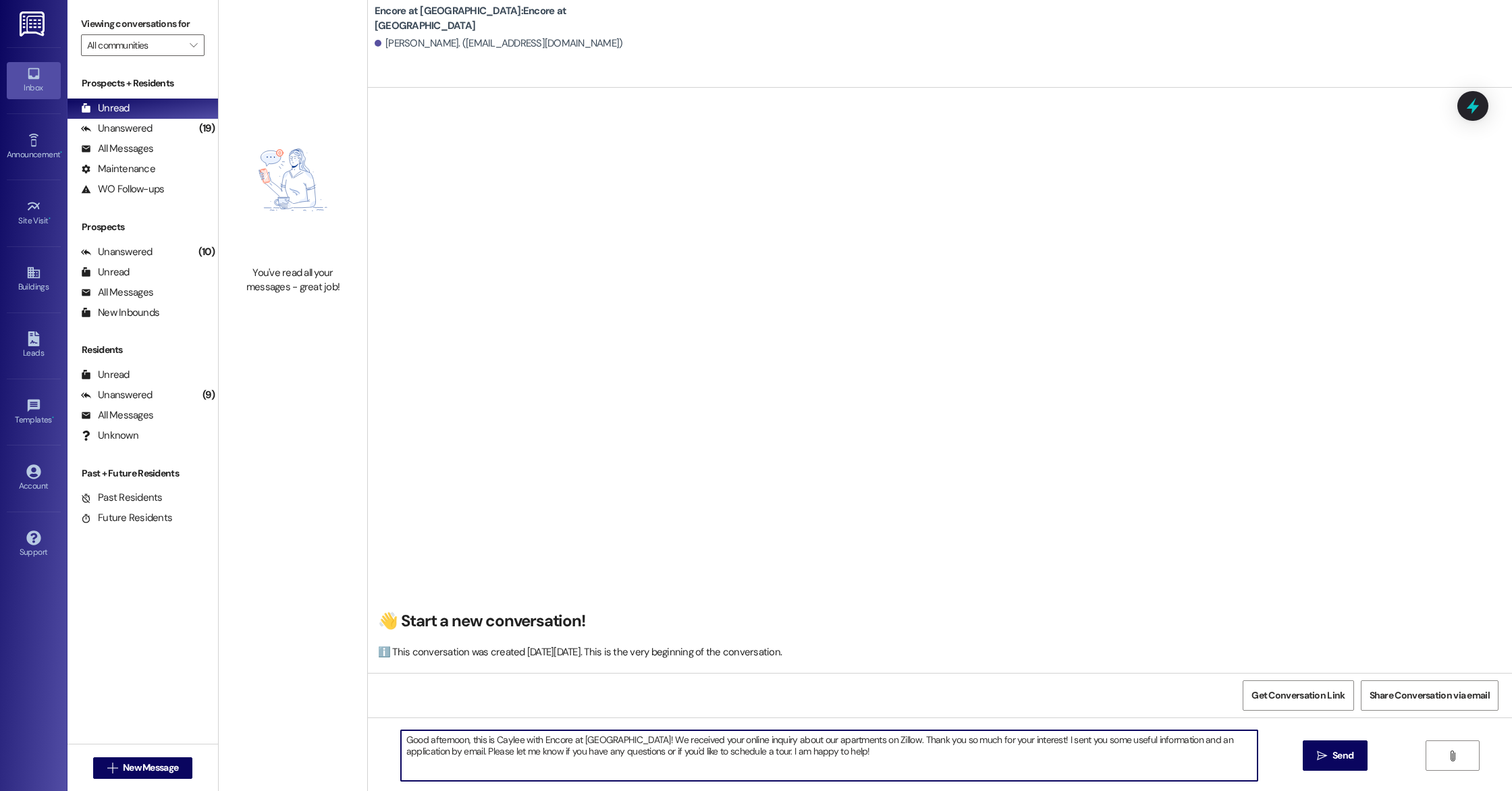
click at [827, 759] on textarea "Good afternoon, this is Caylee with Encore at [GEOGRAPHIC_DATA]! We received yo…" at bounding box center [829, 756] width 857 height 51
type textarea "Good afternoon, this is Caylee with Encore at [GEOGRAPHIC_DATA]! We received yo…"
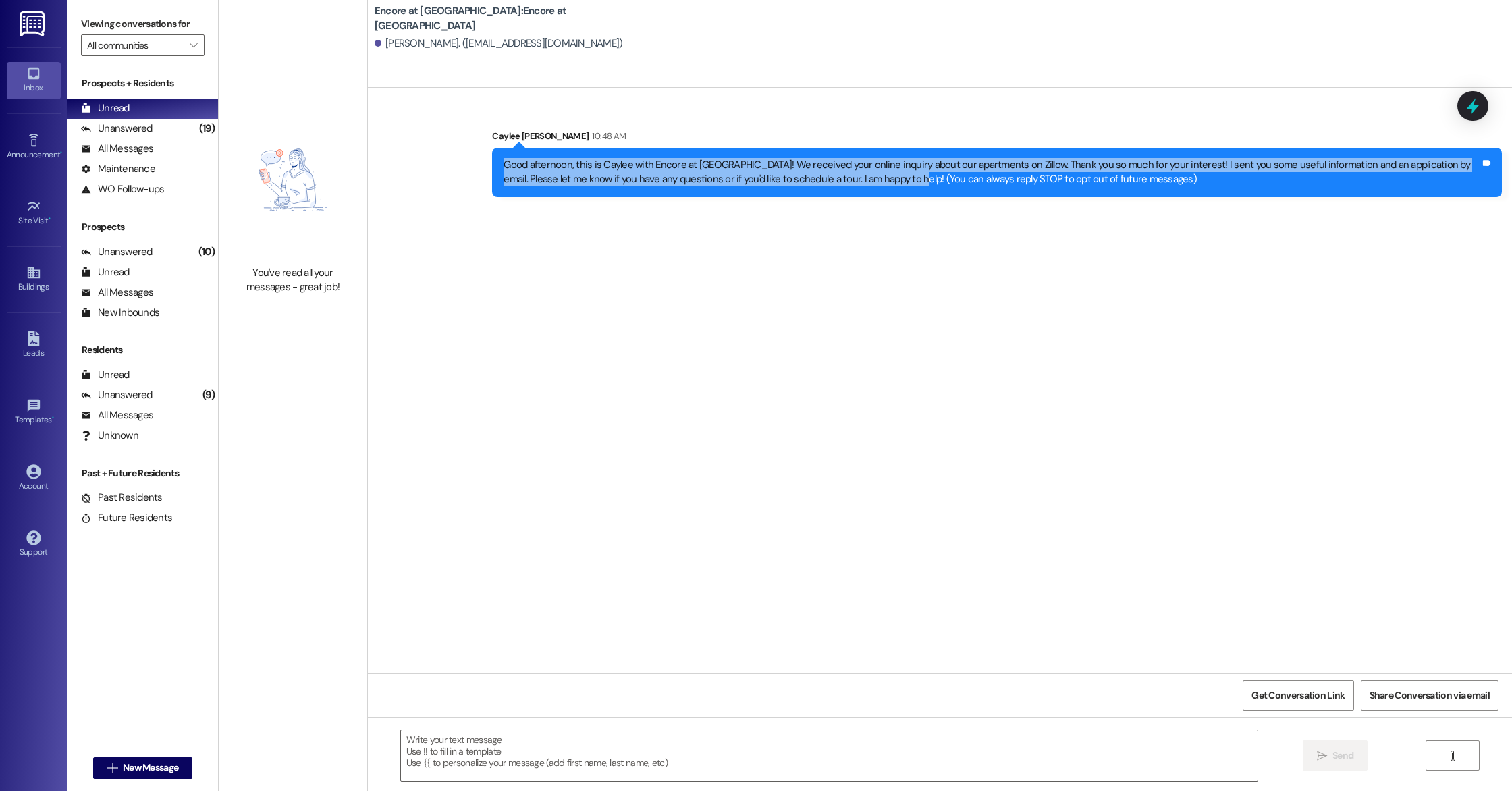
drag, startPoint x: 861, startPoint y: 181, endPoint x: 479, endPoint y: 165, distance: 382.3
click at [482, 165] on div "Sent via SMS Caylee [PERSON_NAME] 10:48 AM Good afternoon, this is Caylee with …" at bounding box center [997, 163] width 1030 height 88
copy div "Good afternoon, this is Caylee with Encore at [GEOGRAPHIC_DATA]! We received yo…"
